Goal: Transaction & Acquisition: Purchase product/service

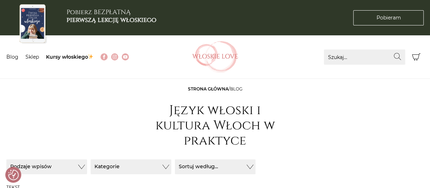
click at [26, 53] on li "Sklep" at bounding box center [35, 56] width 21 height 7
click at [32, 56] on link "Sklep" at bounding box center [31, 57] width 13 height 6
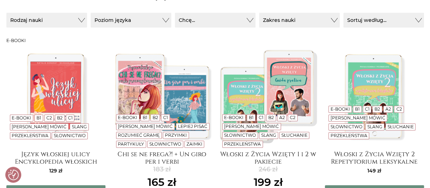
scroll to position [177, 0]
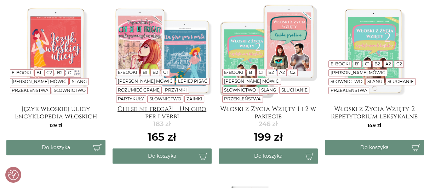
click at [194, 109] on h4 "Chi se ne frega?! + Un giro per i verbi" at bounding box center [162, 113] width 99 height 14
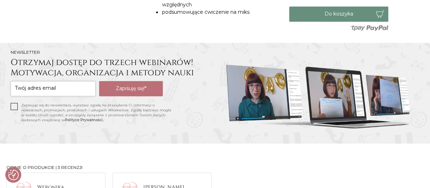
scroll to position [602, 0]
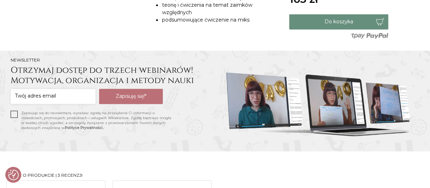
click at [22, 91] on input "email" at bounding box center [53, 96] width 85 height 15
type input "[EMAIL_ADDRESS][DOMAIN_NAME]"
drag, startPoint x: 93, startPoint y: 97, endPoint x: 0, endPoint y: 52, distance: 103.4
click at [0, 55] on section "Newsletter Otrzymaj dostęp do trzech webinarów! Motywacja, organizacja i metody…" at bounding box center [215, 101] width 430 height 101
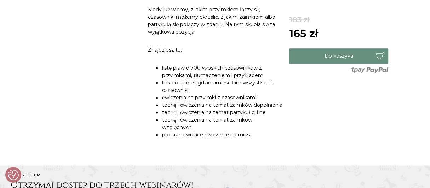
scroll to position [496, 0]
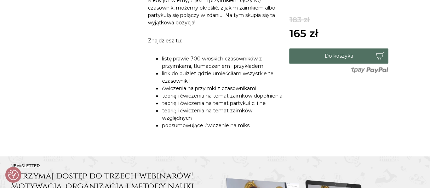
click at [336, 55] on button "Do koszyka" at bounding box center [338, 56] width 99 height 15
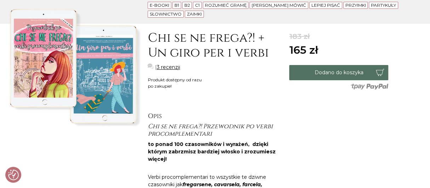
scroll to position [106, 0]
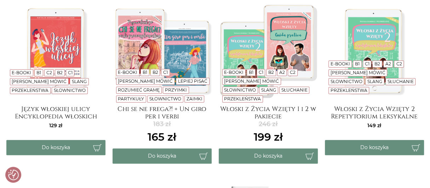
click at [234, 75] on link "E-booki" at bounding box center [233, 72] width 19 height 5
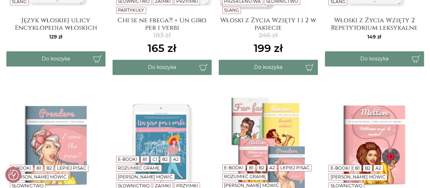
scroll to position [212, 0]
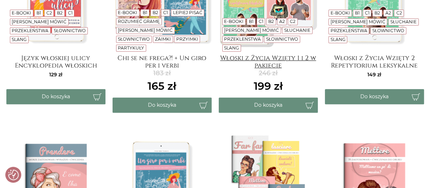
click at [271, 62] on h4 "Włoski z Życia Wzięty 1 i 2 w pakiecie" at bounding box center [268, 62] width 99 height 14
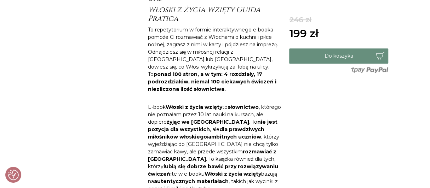
scroll to position [248, 0]
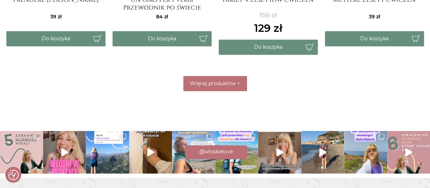
scroll to position [460, 0]
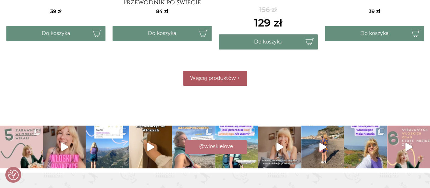
click at [227, 76] on span "Więcej produktów" at bounding box center [213, 78] width 46 height 6
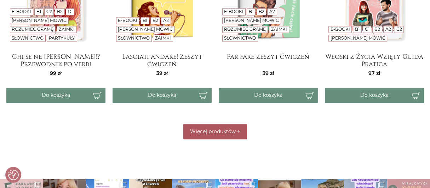
scroll to position [531, 0]
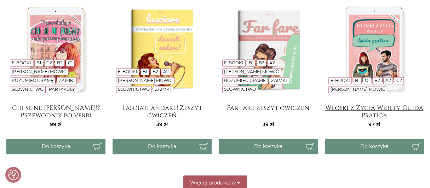
click at [373, 104] on h4 "Włoski z Życia Wzięty Guida Pratica" at bounding box center [374, 111] width 99 height 14
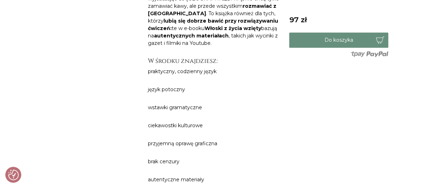
scroll to position [425, 0]
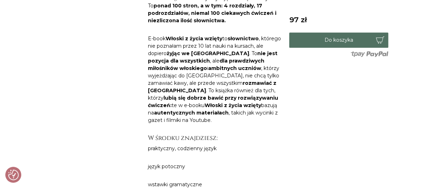
click at [345, 42] on button "Do koszyka" at bounding box center [338, 40] width 99 height 15
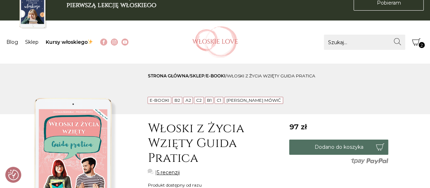
scroll to position [0, 0]
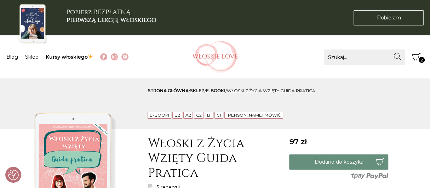
click at [416, 57] on icon "Koszyk" at bounding box center [416, 57] width 8 height 8
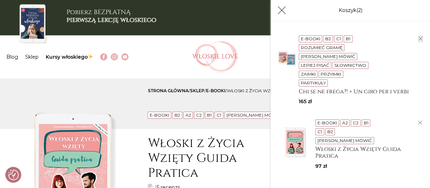
click at [419, 39] on icon "button" at bounding box center [421, 39] width 4 height 4
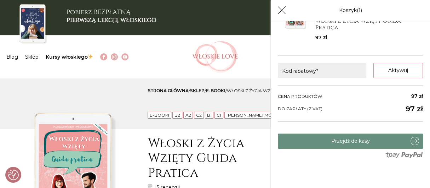
click at [12, 60] on li "Blog" at bounding box center [15, 56] width 19 height 7
click at [14, 58] on link "Blog" at bounding box center [12, 57] width 12 height 6
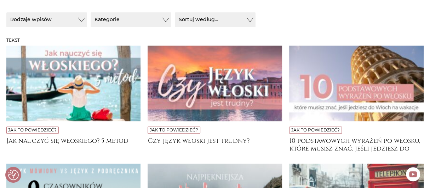
scroll to position [177, 0]
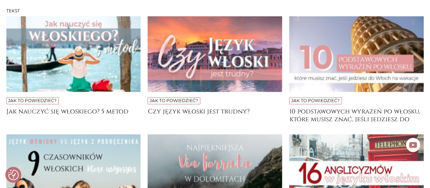
click at [241, 67] on img at bounding box center [215, 54] width 135 height 76
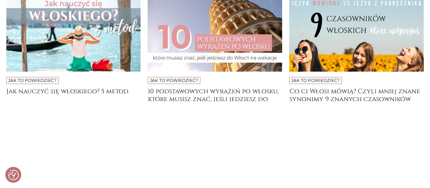
scroll to position [2550, 0]
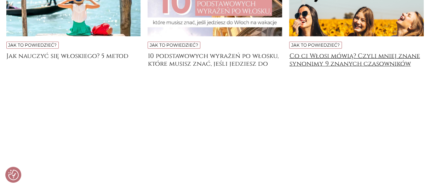
click at [352, 52] on h4 "Co ci Włosi mówią? Czyli mniej znane synonimy 9 znanych czasowników" at bounding box center [356, 59] width 135 height 14
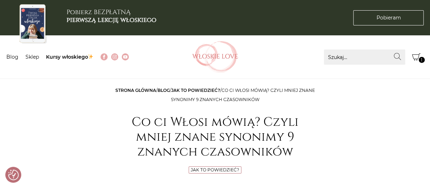
click at [413, 56] on icon "Koszyk" at bounding box center [416, 57] width 8 height 8
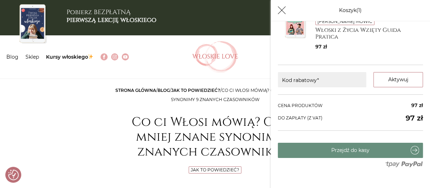
scroll to position [44, 0]
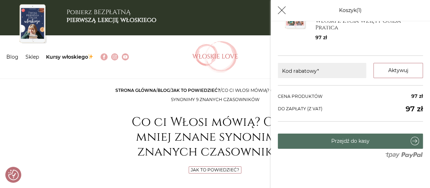
click at [331, 142] on link "Przejdź do kasy" at bounding box center [350, 141] width 145 height 15
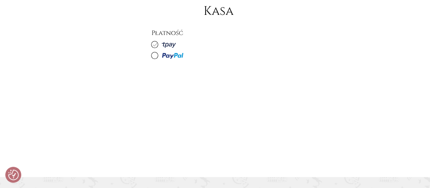
scroll to position [106, 0]
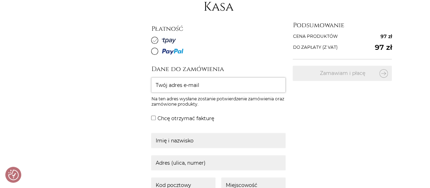
click at [170, 87] on input "Twój adres e-mail" at bounding box center [218, 85] width 135 height 15
type input "b"
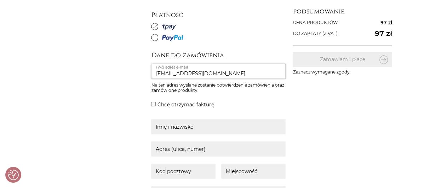
scroll to position [142, 0]
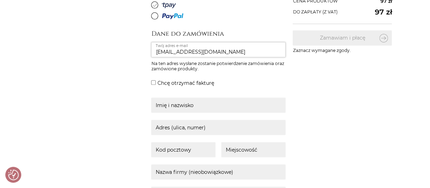
type input "[EMAIL_ADDRESS][DOMAIN_NAME]"
click at [153, 83] on input "Chcę otrzymać fakturę" at bounding box center [153, 82] width 5 height 5
checkbox input "true"
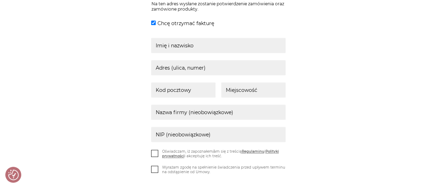
scroll to position [212, 0]
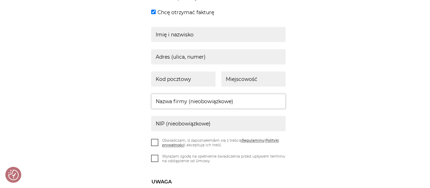
click at [163, 104] on input "text" at bounding box center [218, 101] width 135 height 15
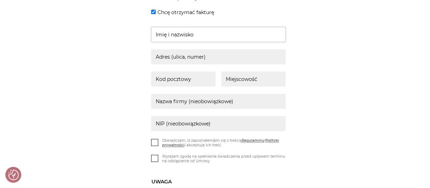
click at [174, 33] on input "text" at bounding box center [218, 34] width 135 height 15
type input "[PERSON_NAME]"
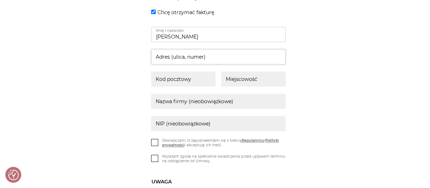
click at [189, 57] on input "text" at bounding box center [218, 56] width 135 height 15
type input "[STREET_ADDRESS]"
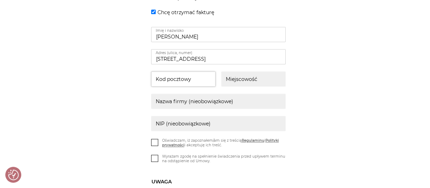
click at [188, 82] on input "text" at bounding box center [183, 79] width 64 height 15
type input "05-270"
click at [238, 83] on input "text" at bounding box center [253, 79] width 64 height 15
type input "Marki"
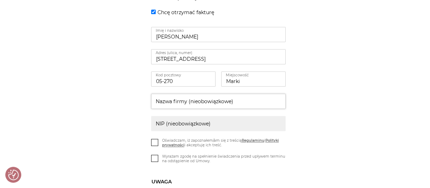
click at [218, 102] on input "text" at bounding box center [218, 101] width 135 height 15
type input "Varsovia Estate sp. z o.o."
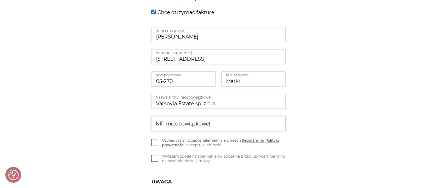
click at [207, 122] on input "text" at bounding box center [218, 123] width 135 height 15
type input "1251674699"
click at [359, 119] on div "Dane do zamówienia [EMAIL_ADDRESS][DOMAIN_NAME] Twój adres e-mail Na ten adres …" at bounding box center [268, 100] width 234 height 283
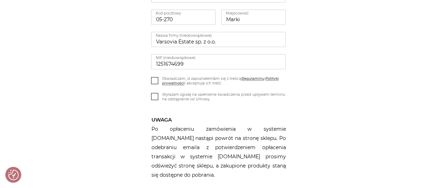
scroll to position [318, 0]
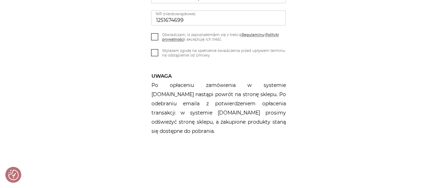
click at [154, 36] on icon at bounding box center [155, 36] width 6 height 6
click at [0, 0] on input "Oświadczam, iż zapoznałem/am się z treścią Regulaminu i Polityki prywatności i …" at bounding box center [0, 0] width 0 height 0
click at [155, 53] on icon at bounding box center [155, 52] width 6 height 6
click at [0, 0] on input "Wyrażam zgodę na spełnienie świadczenia przed upływem terminu na odstąpienie od…" at bounding box center [0, 0] width 0 height 0
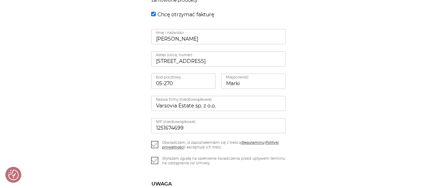
scroll to position [74, 0]
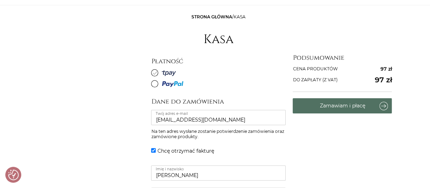
click at [347, 106] on button "Zamawiam i płacę" at bounding box center [342, 105] width 99 height 15
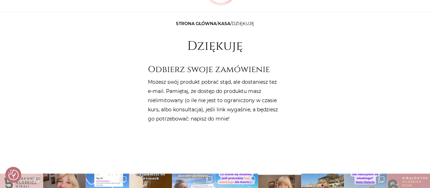
scroll to position [71, 0]
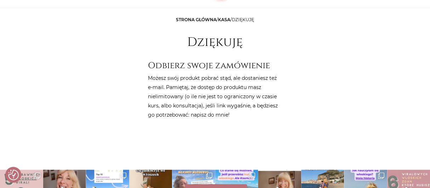
click at [221, 65] on h3 "Odbierz swoje zamówienie" at bounding box center [215, 66] width 135 height 10
